Goal: Task Accomplishment & Management: Manage account settings

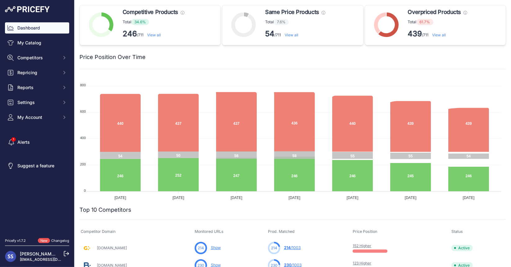
scroll to position [43, 0]
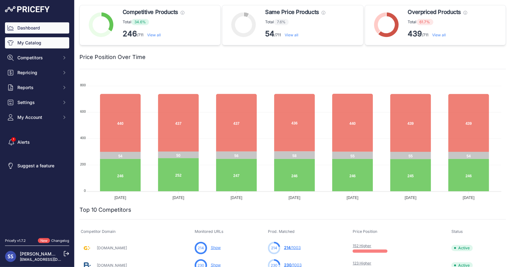
click at [32, 42] on link "My Catalog" at bounding box center [37, 42] width 64 height 11
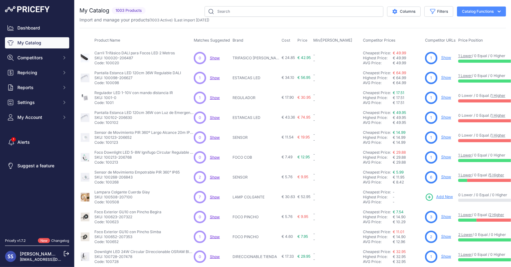
scroll to position [43, 0]
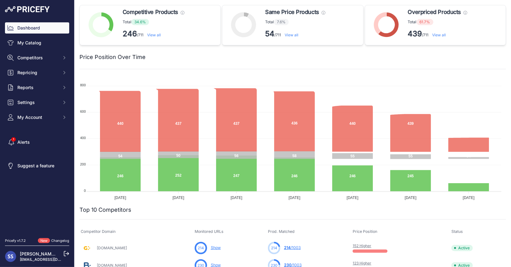
scroll to position [43, 0]
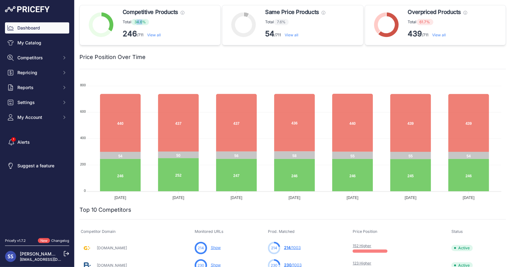
drag, startPoint x: 138, startPoint y: 21, endPoint x: 142, endPoint y: 21, distance: 3.7
type textarea "4.6"
click at [142, 21] on span "34.6%" at bounding box center [140, 22] width 18 height 6
click at [436, 34] on link "View all" at bounding box center [439, 35] width 14 height 5
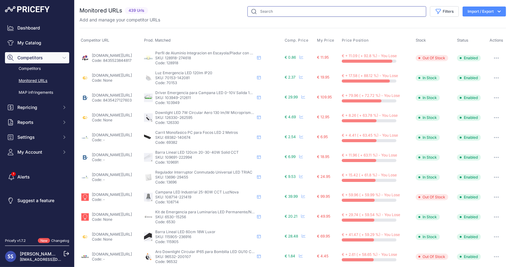
click at [263, 10] on input "text" at bounding box center [336, 11] width 179 height 11
click at [31, 83] on link "Monitored URLs" at bounding box center [37, 80] width 64 height 11
click at [304, 12] on input "text" at bounding box center [336, 11] width 179 height 11
type input "pa"
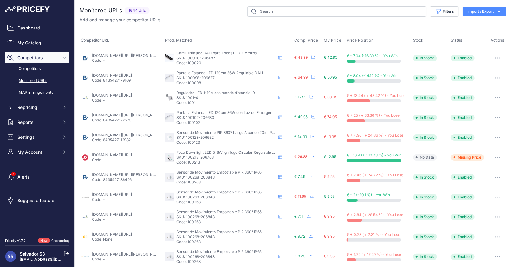
scroll to position [43, 0]
click at [304, 12] on input "text" at bounding box center [336, 11] width 179 height 11
drag, startPoint x: 0, startPoint y: 0, endPoint x: 284, endPoint y: 6, distance: 284.4
click at [284, 6] on input "text" at bounding box center [336, 11] width 179 height 11
type input "4000lm"
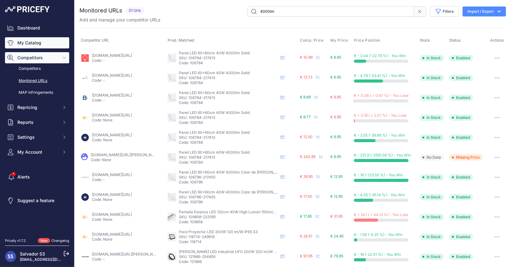
click at [24, 43] on link "My Catalog" at bounding box center [37, 42] width 64 height 11
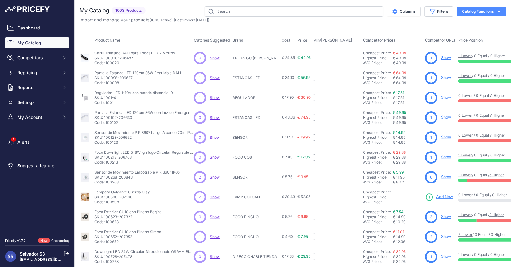
scroll to position [43, 0]
click at [225, 12] on input "text" at bounding box center [294, 11] width 179 height 11
type input "4000lm"
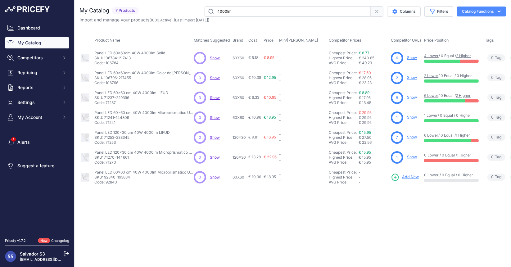
click at [222, 11] on input "4000lm" at bounding box center [288, 11] width 166 height 11
click at [411, 97] on link "Show" at bounding box center [412, 97] width 10 height 5
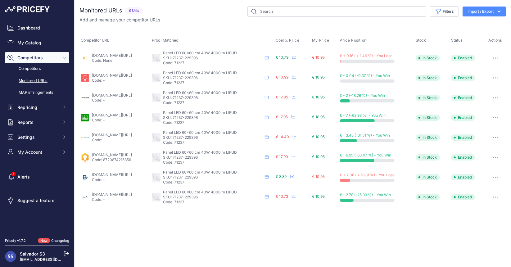
scroll to position [43, 0]
click at [268, 178] on icon at bounding box center [267, 177] width 4 height 4
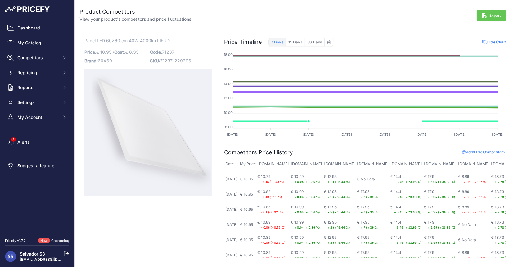
click at [276, 43] on button "7 Days" at bounding box center [277, 42] width 18 height 8
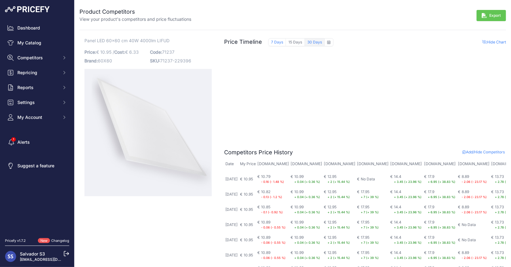
click at [308, 44] on button "30 Days" at bounding box center [315, 42] width 20 height 8
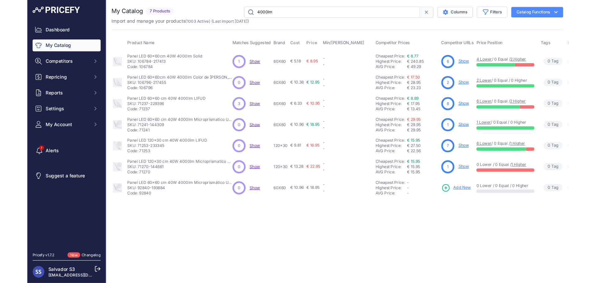
scroll to position [43, 0]
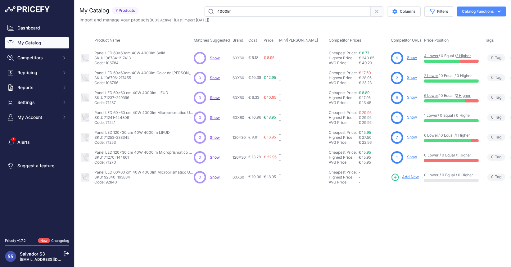
click at [215, 95] on span "Show" at bounding box center [215, 97] width 10 height 5
click at [397, 97] on span "8" at bounding box center [397, 98] width 2 height 6
click at [432, 93] on link "6 Lower" at bounding box center [431, 95] width 14 height 5
click at [469, 95] on link "2 Higher" at bounding box center [463, 95] width 15 height 5
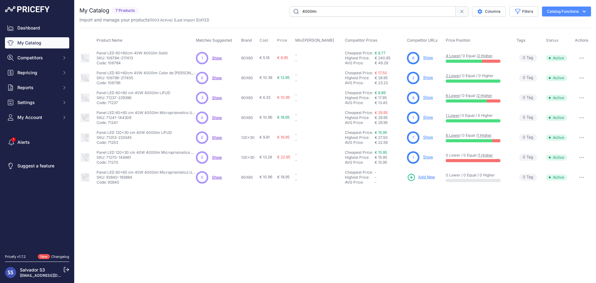
scroll to position [28, 0]
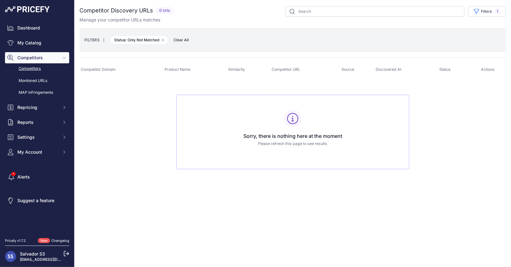
scroll to position [43, 0]
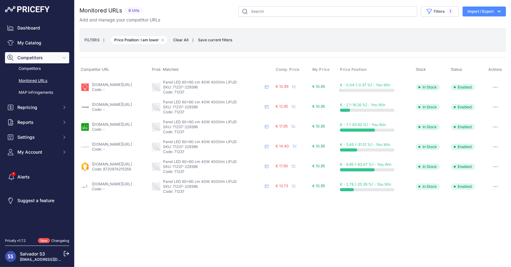
scroll to position [43, 0]
click at [132, 105] on link "[DOMAIN_NAME][URL]" at bounding box center [112, 104] width 40 height 5
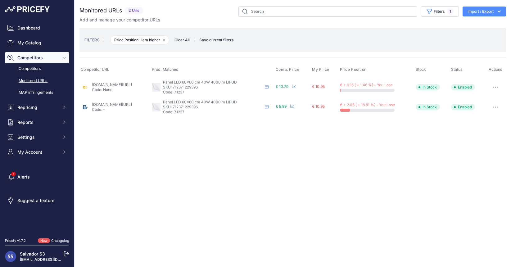
click at [101, 104] on link "[DOMAIN_NAME][URL]" at bounding box center [112, 104] width 40 height 5
click at [288, 86] on span "€ 10.79" at bounding box center [282, 86] width 13 height 5
click at [130, 87] on p "Code: None" at bounding box center [112, 89] width 40 height 5
click at [128, 82] on link "[DOMAIN_NAME][URL]" at bounding box center [112, 84] width 40 height 5
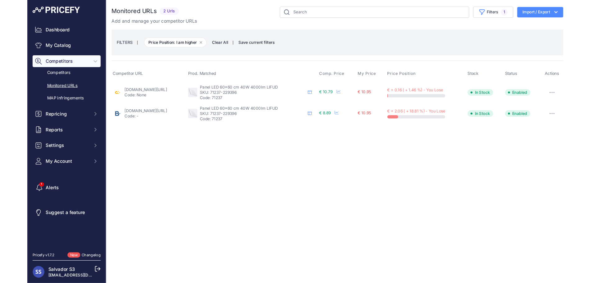
scroll to position [26, 0]
